Goal: Use online tool/utility

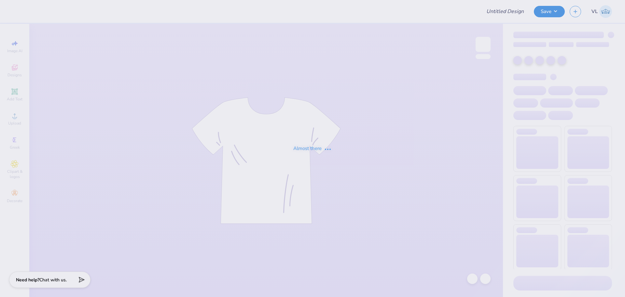
type input "APHI senior dads weekend"
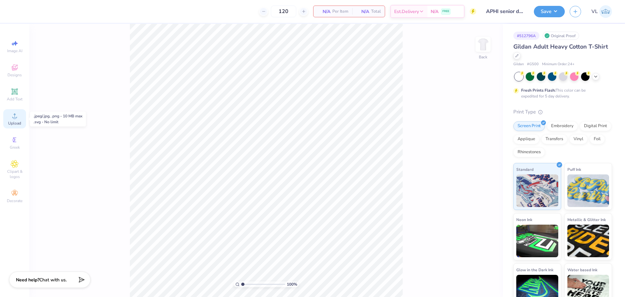
click at [13, 120] on div "Upload" at bounding box center [14, 118] width 23 height 19
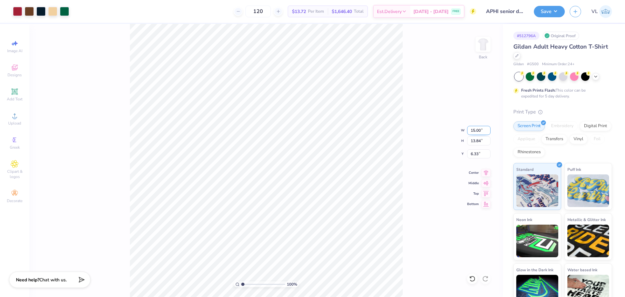
click at [485, 126] on input "15.00" at bounding box center [478, 130] width 23 height 9
type input "12.00"
type input "11.07"
type input "3.00"
click at [559, 13] on button "Save" at bounding box center [549, 10] width 31 height 11
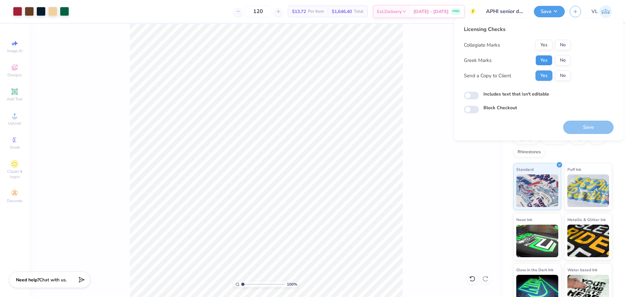
click at [543, 63] on button "Yes" at bounding box center [544, 60] width 17 height 10
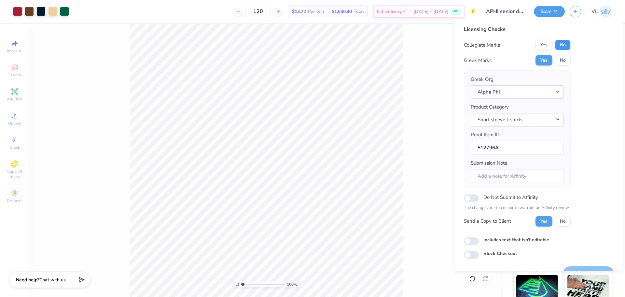
click at [568, 46] on button "No" at bounding box center [563, 45] width 16 height 10
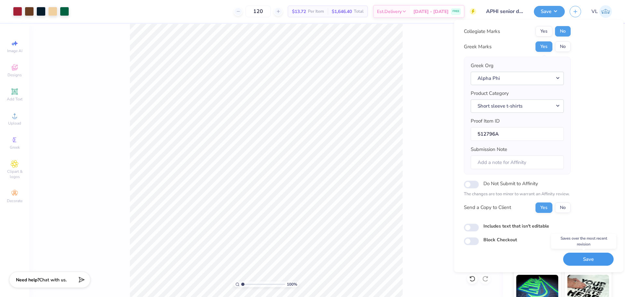
click at [589, 257] on button "Save" at bounding box center [588, 258] width 50 height 13
